Goal: Transaction & Acquisition: Purchase product/service

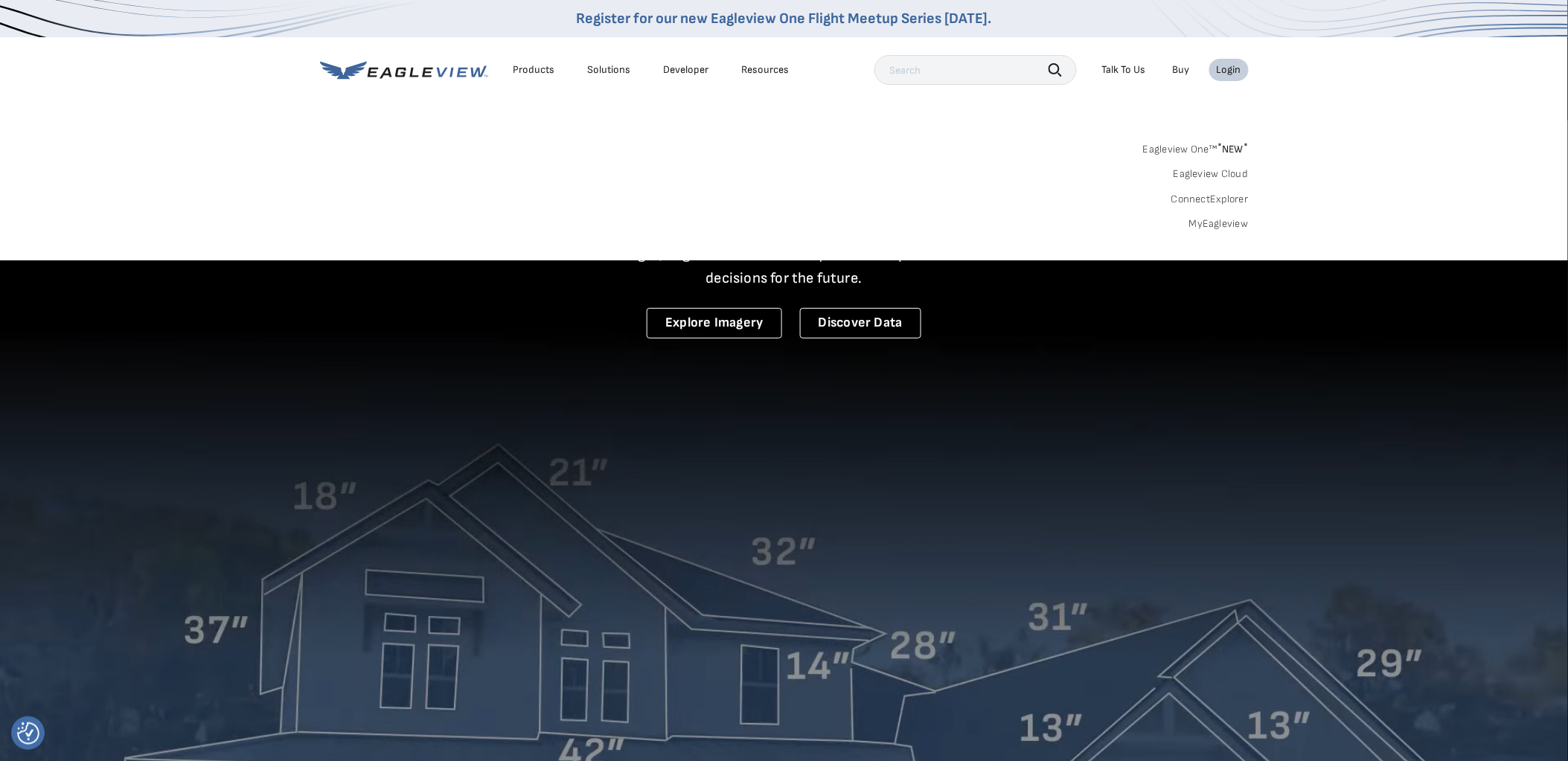
click at [1209, 227] on link "MyEagleview" at bounding box center [1218, 224] width 59 height 14
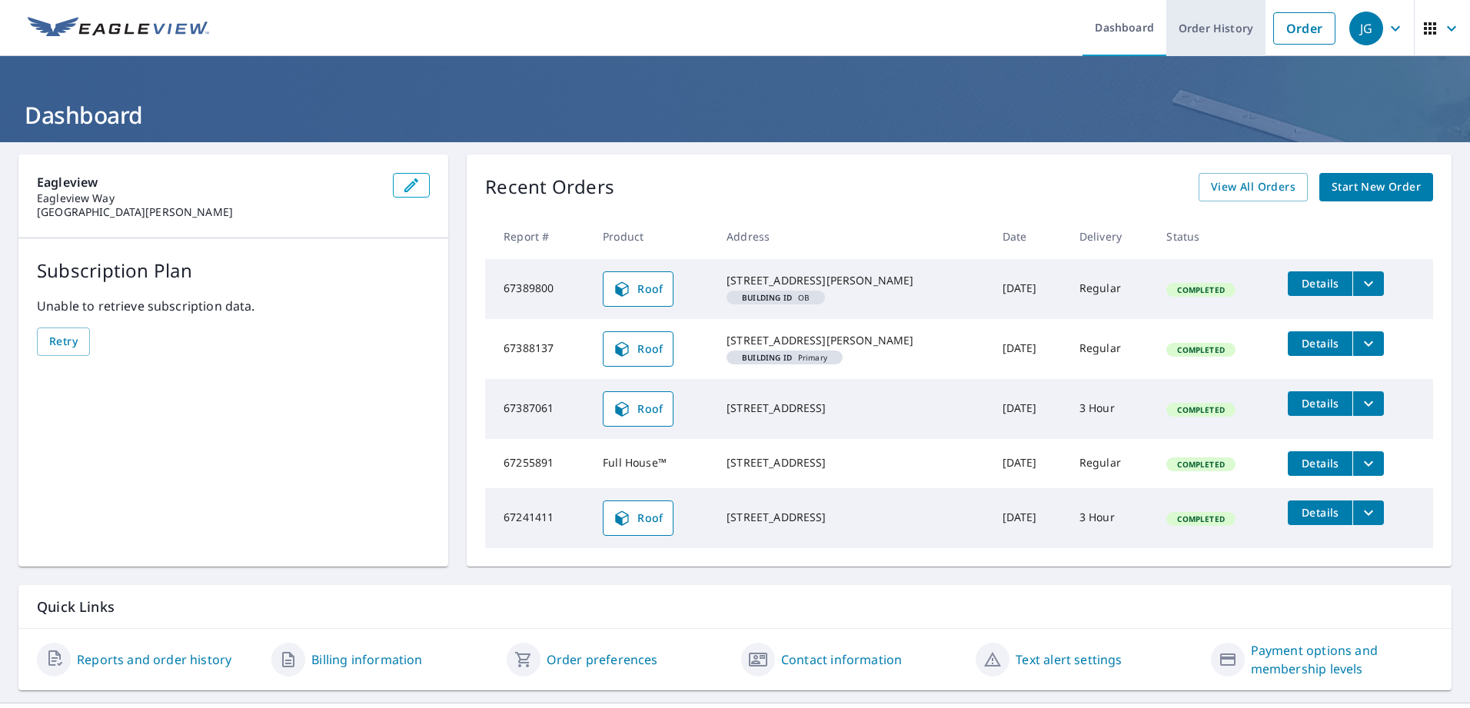
drag, startPoint x: 1287, startPoint y: 31, endPoint x: 1236, endPoint y: 54, distance: 55.7
click at [1287, 31] on link "Order" at bounding box center [1304, 28] width 62 height 32
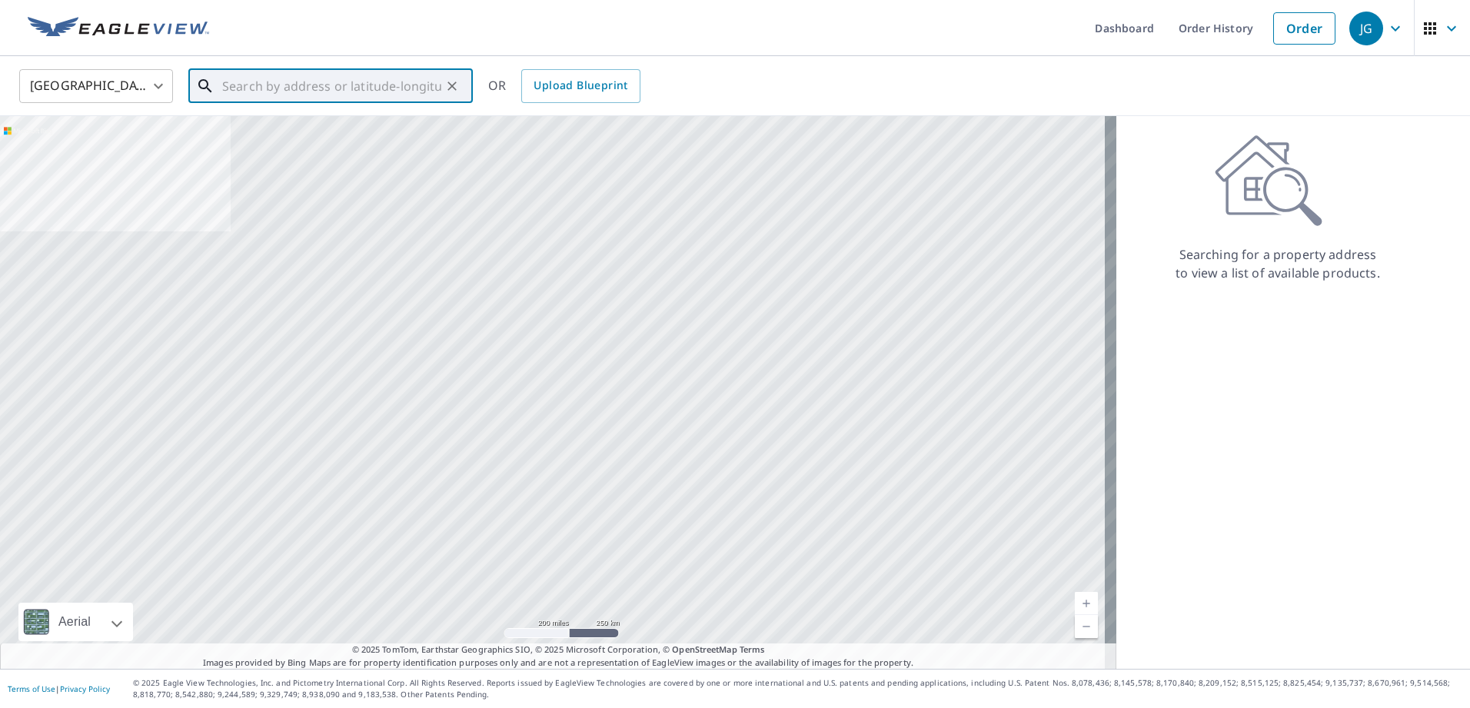
click at [354, 88] on input "text" at bounding box center [331, 86] width 219 height 43
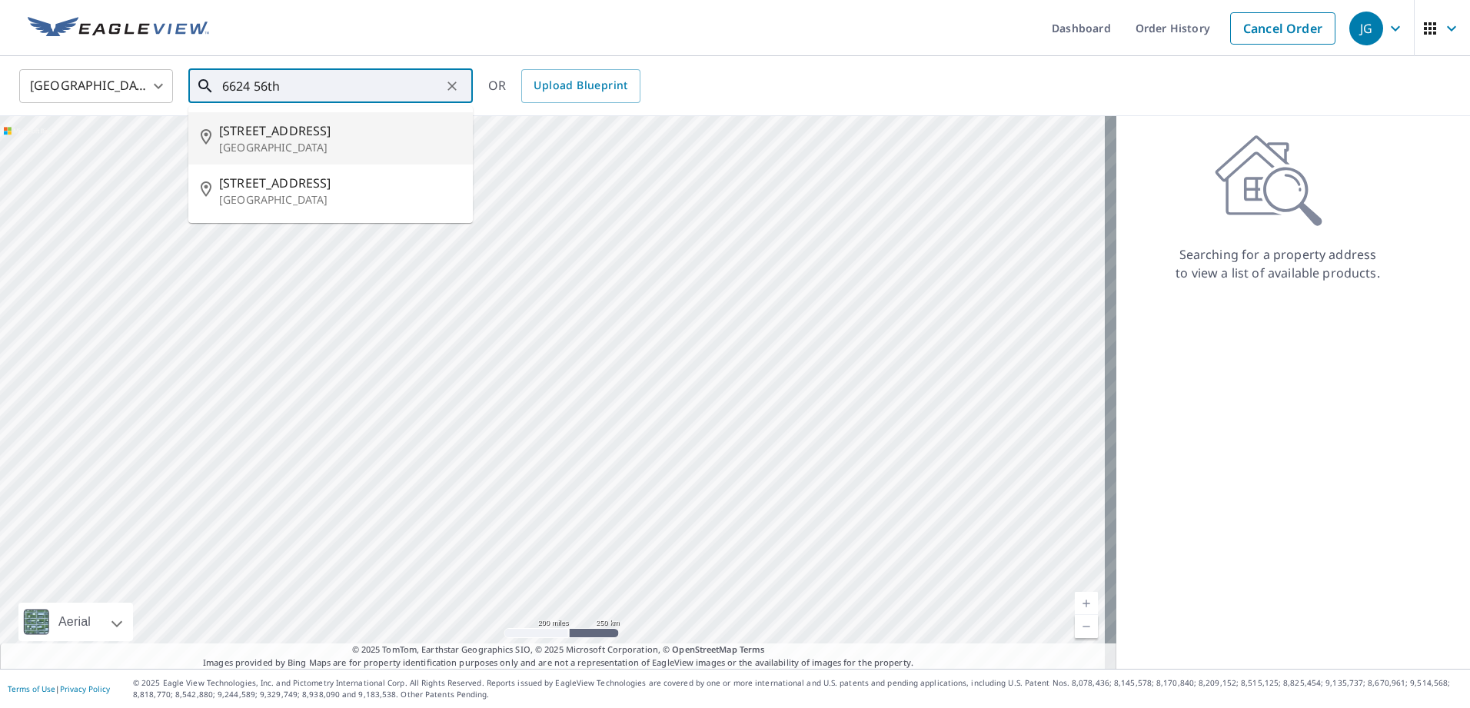
click at [296, 147] on p "Marysville, WA 98270" at bounding box center [339, 147] width 241 height 15
type input "6624 56th Pl NE Marysville, WA 98270"
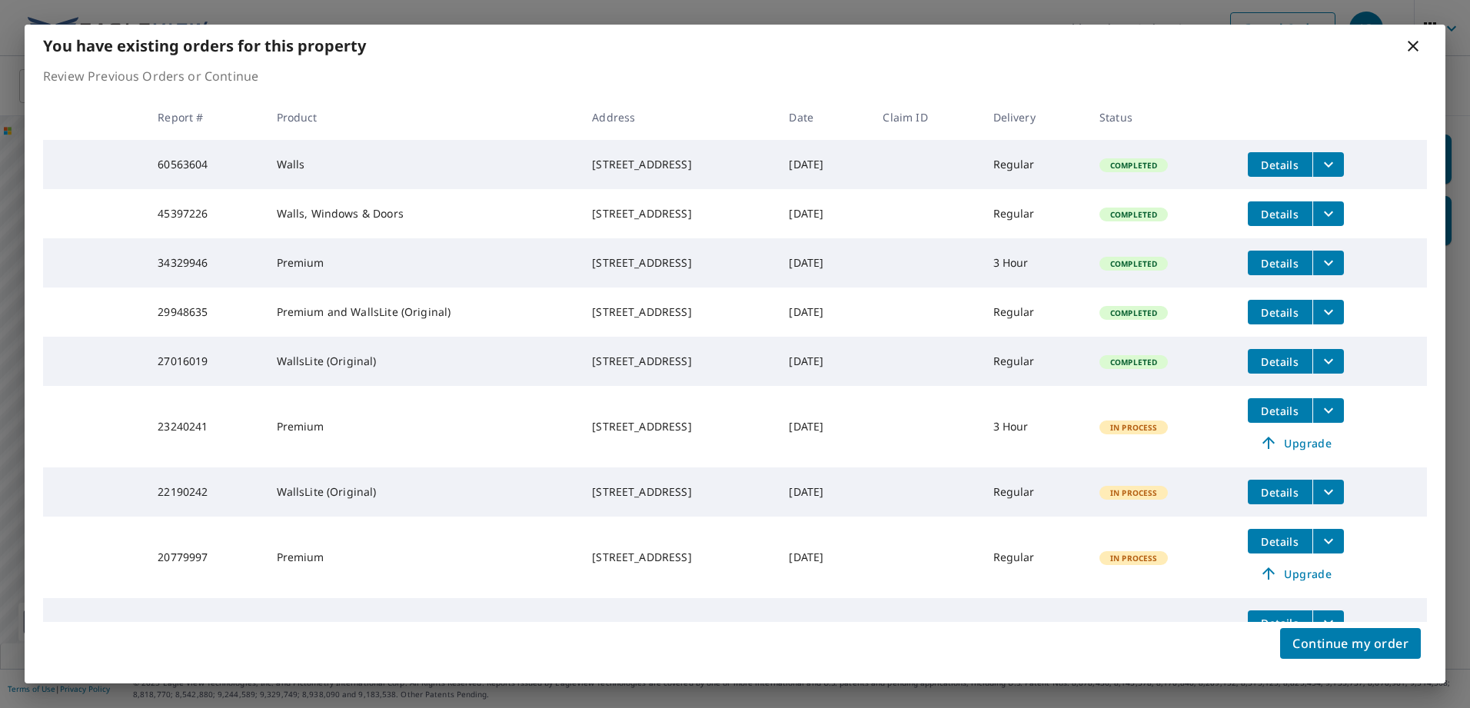
click at [1410, 51] on icon at bounding box center [1412, 46] width 18 height 18
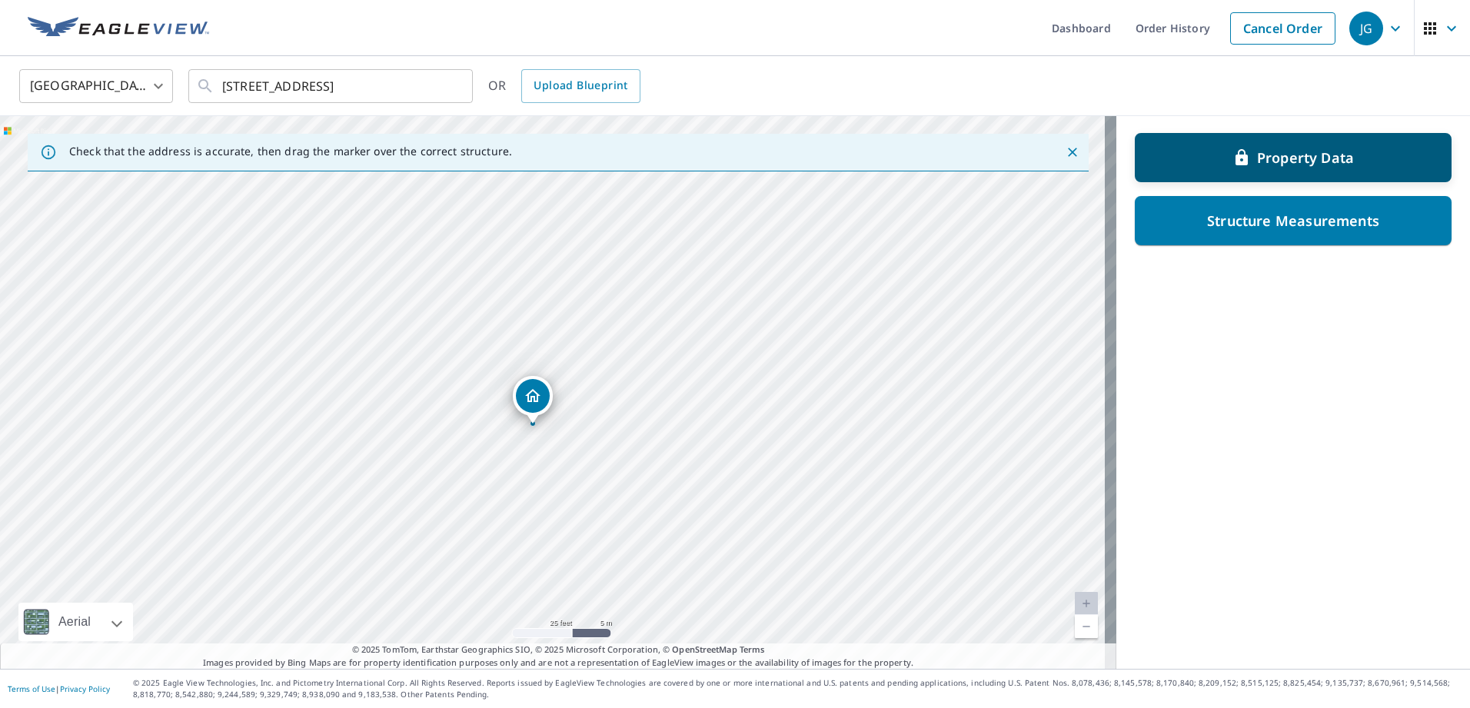
click at [1270, 155] on p "Property Data" at bounding box center [1305, 157] width 97 height 18
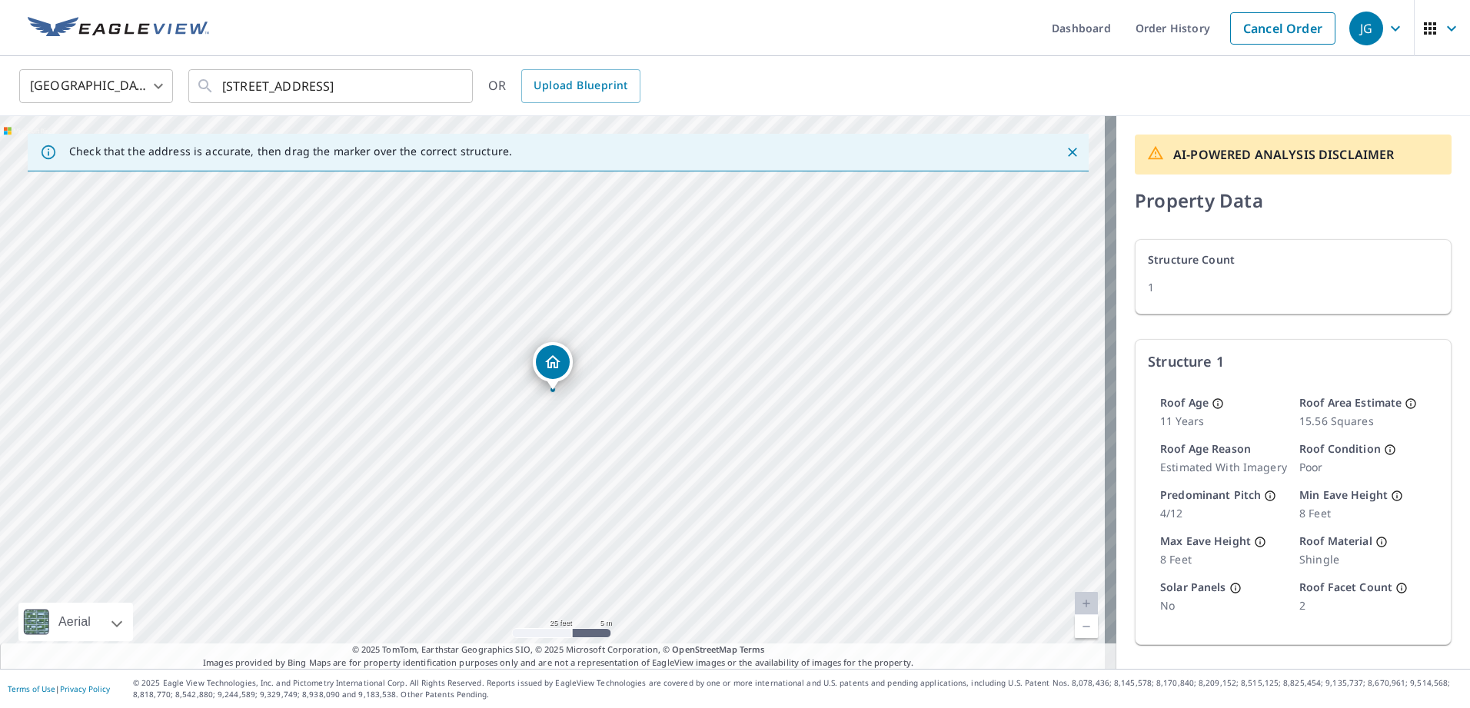
scroll to position [63, 0]
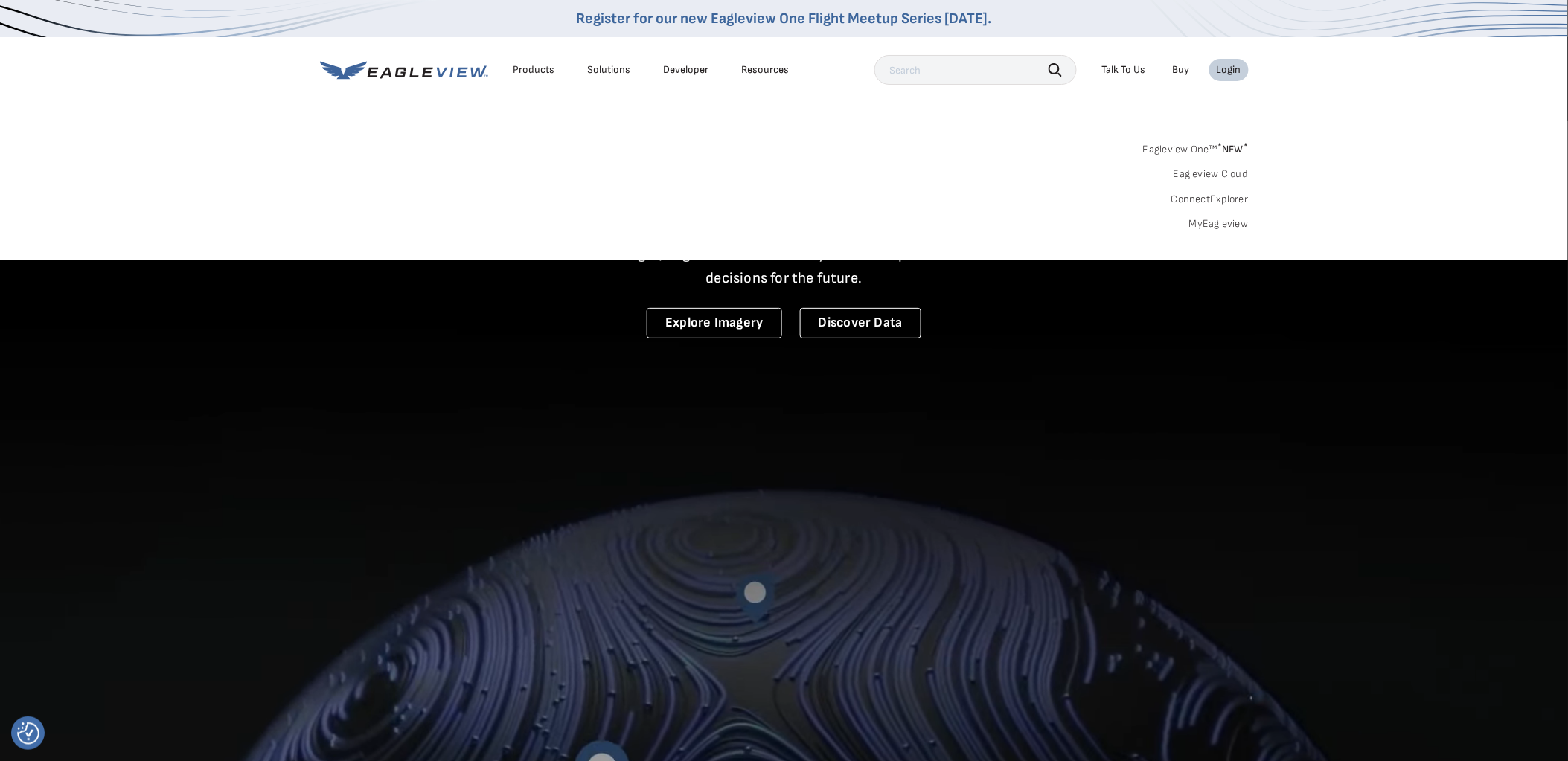
click at [1211, 199] on link "ConnectExplorer" at bounding box center [1211, 199] width 77 height 14
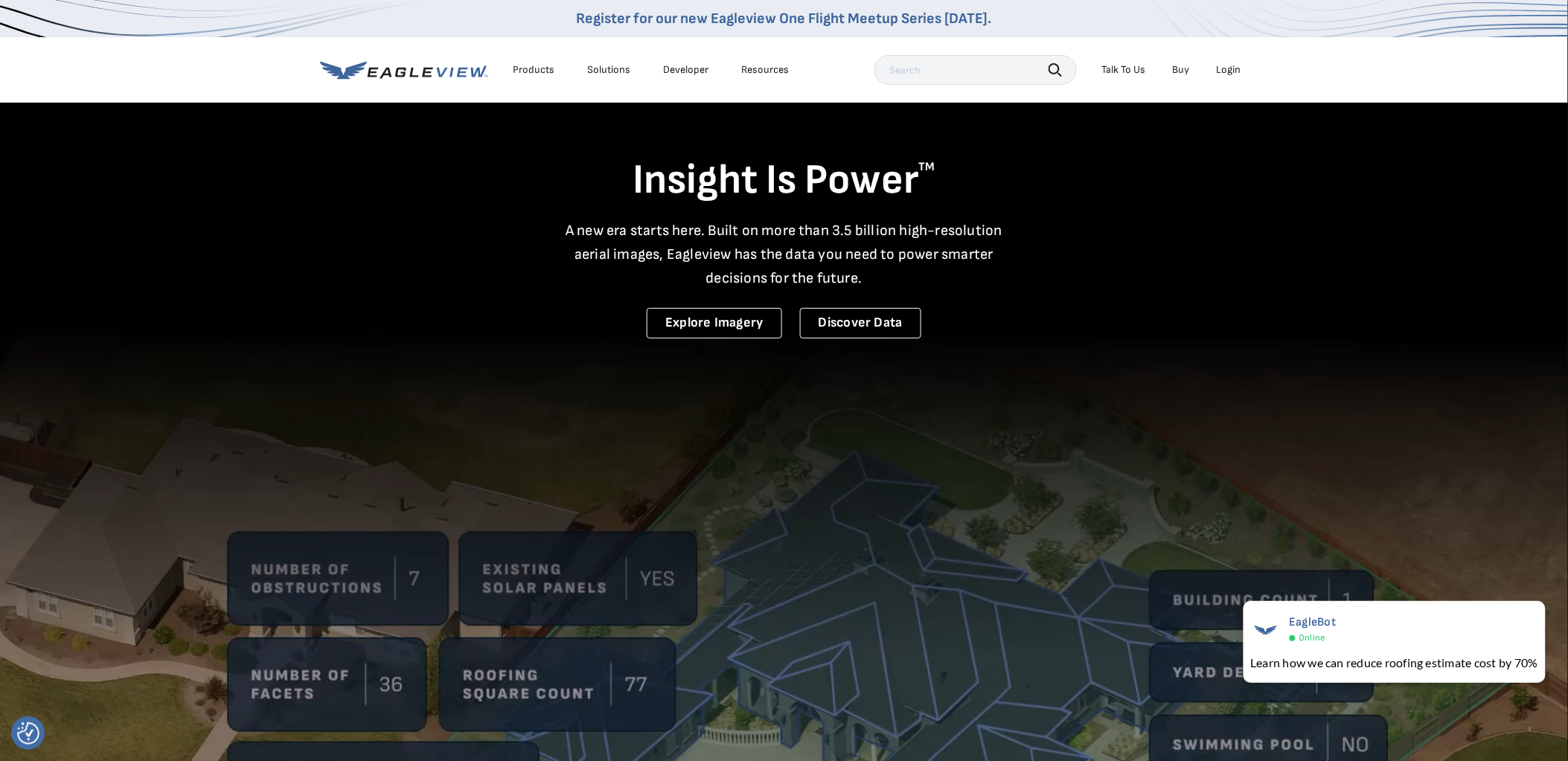
click at [1234, 69] on div "Login" at bounding box center [1229, 70] width 24 height 14
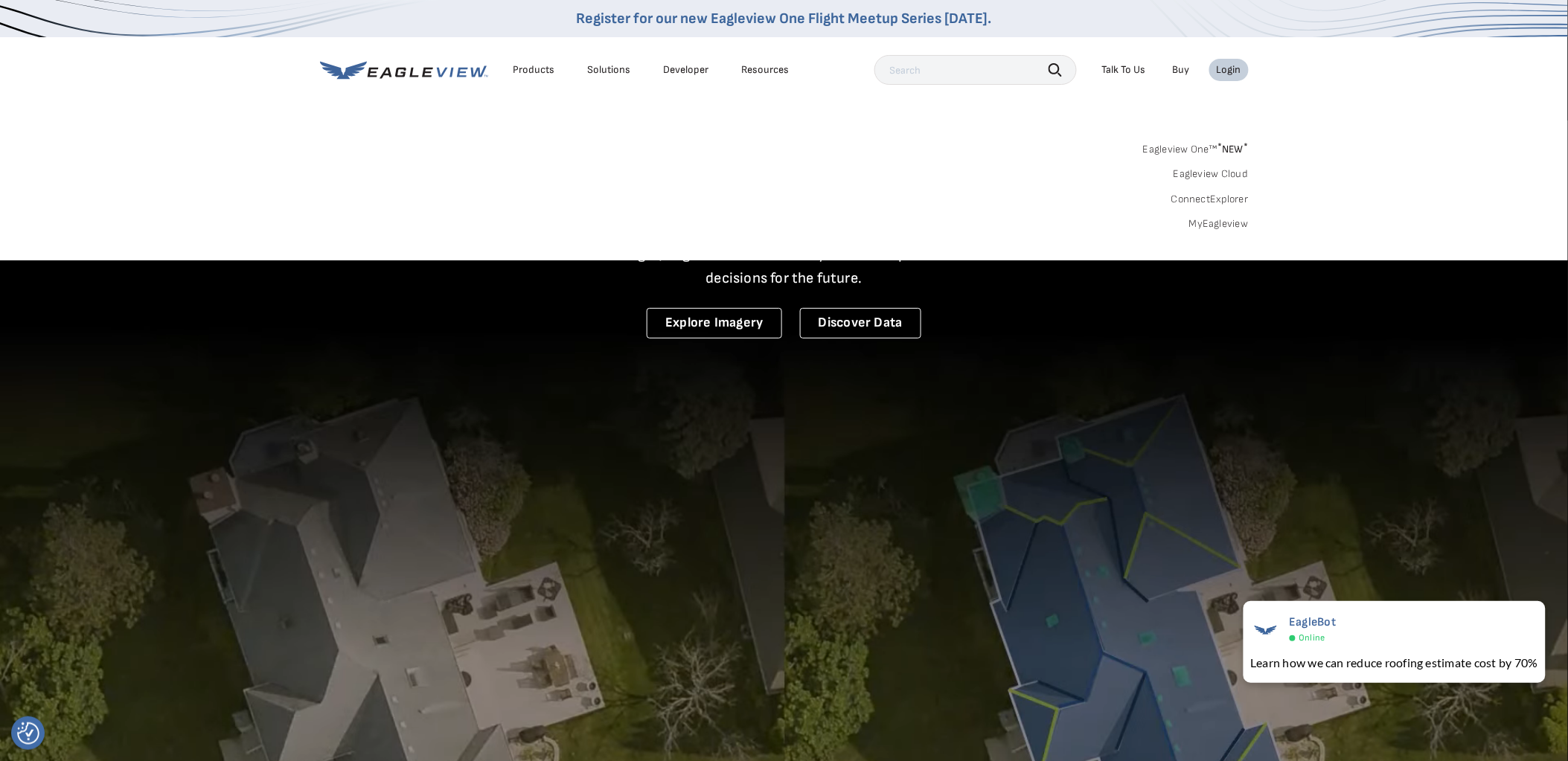
click at [1223, 220] on link "MyEagleview" at bounding box center [1218, 224] width 59 height 14
